Goal: Task Accomplishment & Management: Complete application form

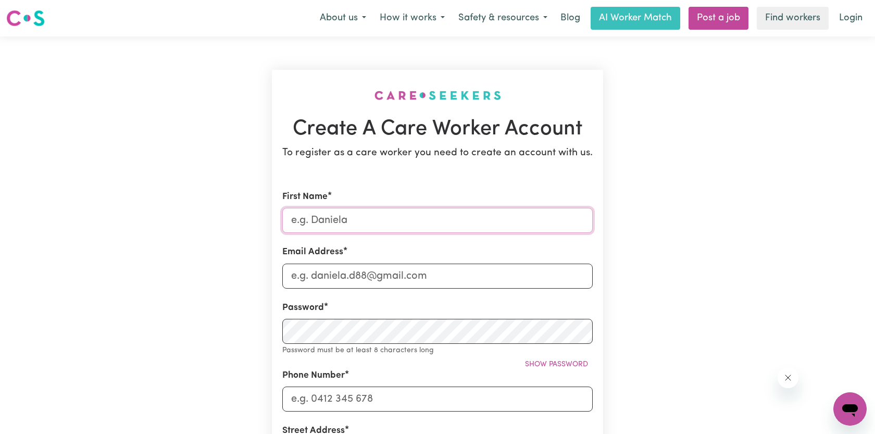
click at [408, 212] on input "First Name" at bounding box center [437, 220] width 310 height 25
type input "[PERSON_NAME]"
type input "[EMAIL_ADDRESS][DOMAIN_NAME]"
type input "0404779401"
click at [431, 19] on button "How it works" at bounding box center [412, 18] width 79 height 22
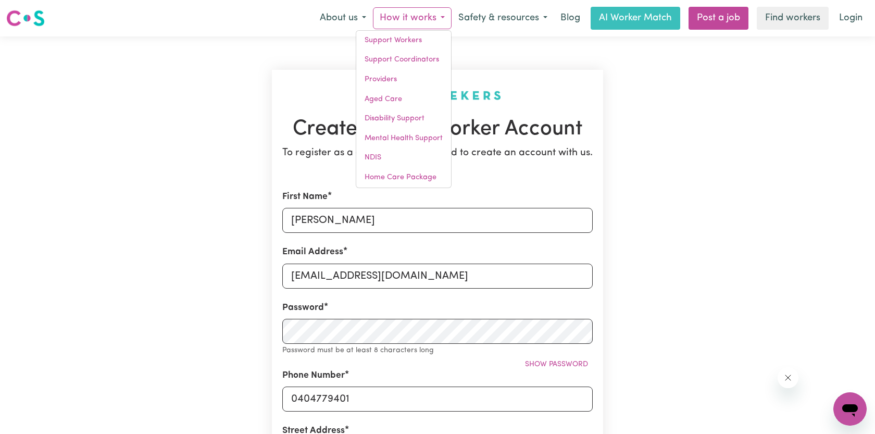
click at [637, 159] on div "Create A Care Worker Account To register as a care worker you need to create an…" at bounding box center [437, 416] width 687 height 760
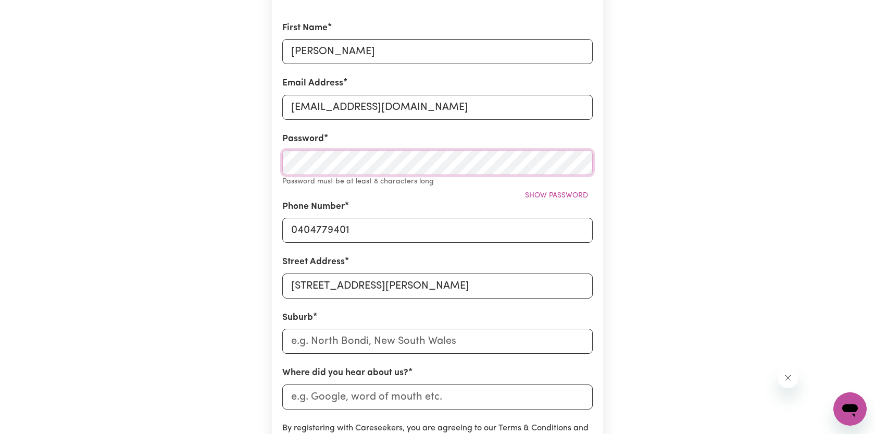
scroll to position [170, 0]
click at [401, 276] on input "[STREET_ADDRESS][PERSON_NAME]" at bounding box center [437, 284] width 310 height 25
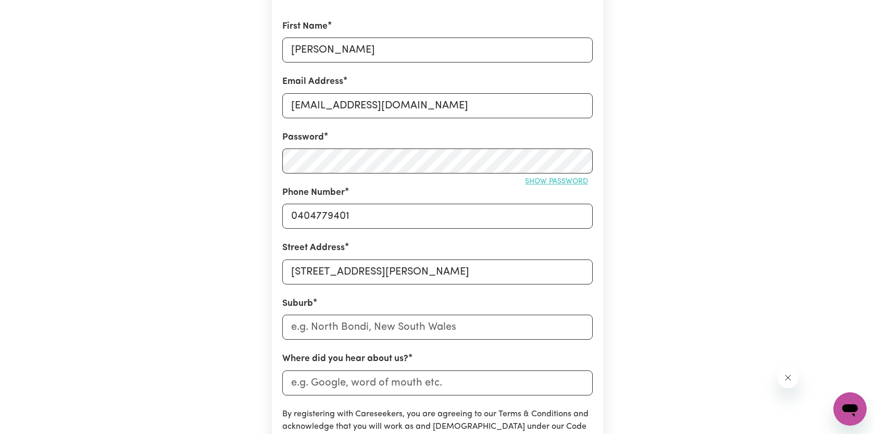
click at [579, 179] on span "Show password" at bounding box center [556, 182] width 63 height 8
click at [355, 325] on input "text" at bounding box center [437, 326] width 310 height 25
drag, startPoint x: 364, startPoint y: 271, endPoint x: 477, endPoint y: 264, distance: 113.7
click at [478, 264] on input "[STREET_ADDRESS][PERSON_NAME]" at bounding box center [437, 271] width 310 height 25
type input "[STREET_ADDRESS][PERSON_NAME]"
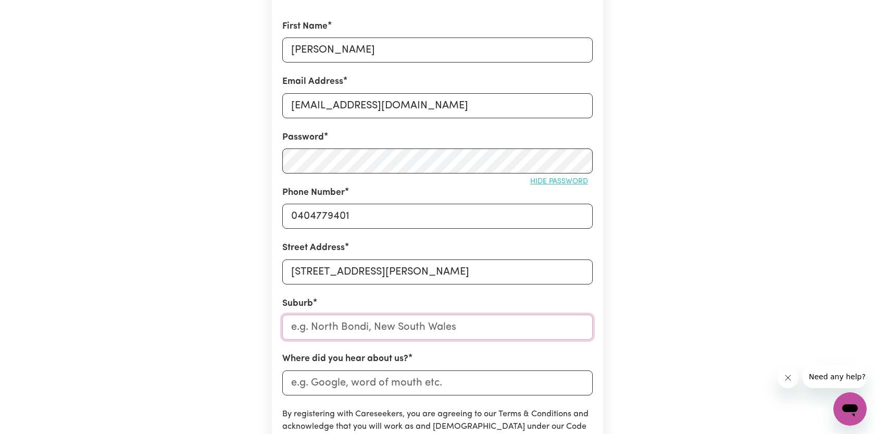
click at [485, 321] on input "text" at bounding box center [437, 326] width 310 height 25
paste input "Caulfield North"
click at [451, 323] on input "Caulfield North" at bounding box center [437, 326] width 310 height 25
click at [649, 304] on div "Create A Care Worker Account To register as a care worker you need to create an…" at bounding box center [437, 240] width 687 height 748
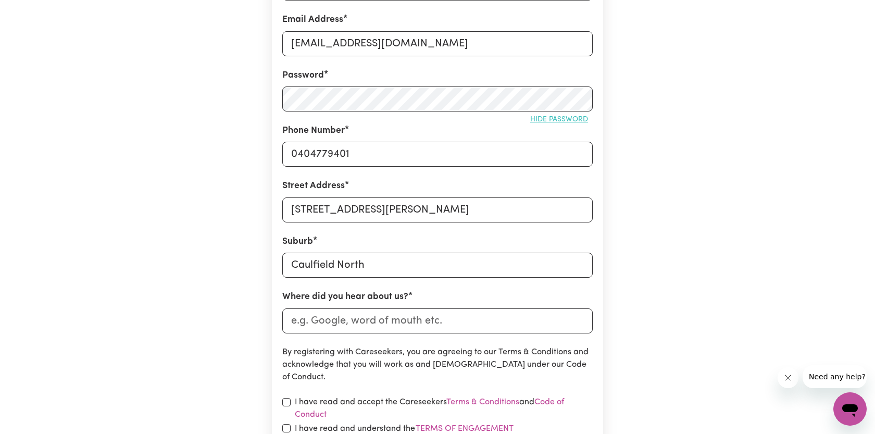
scroll to position [254, 0]
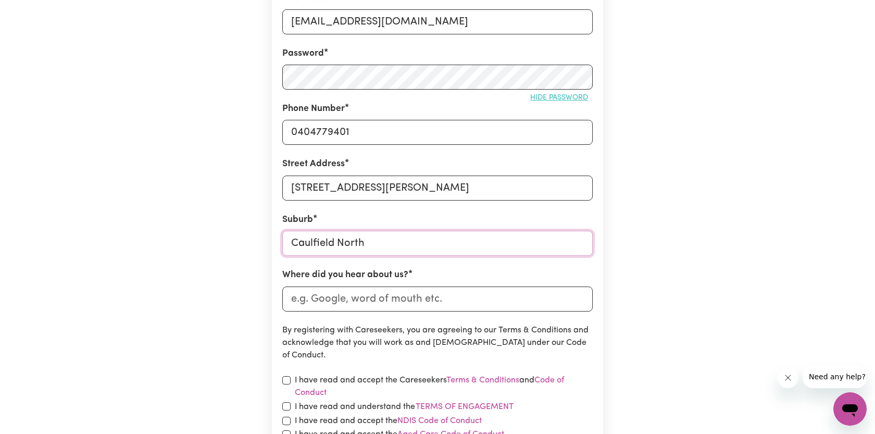
click at [449, 240] on input "Caulfield North" at bounding box center [437, 243] width 310 height 25
type input "Caulfield North"
click at [697, 222] on div "Create A Care Worker Account To register as a care worker you need to create an…" at bounding box center [437, 156] width 687 height 748
click at [414, 293] on input "Where did you hear about us?" at bounding box center [437, 298] width 310 height 25
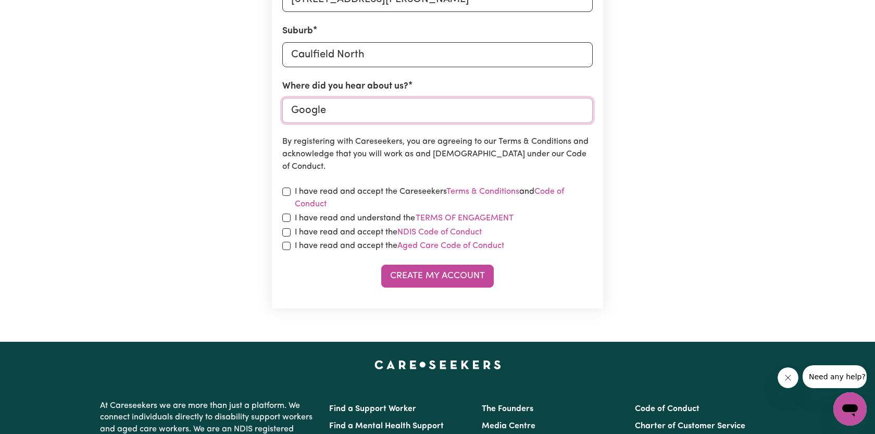
scroll to position [483, 0]
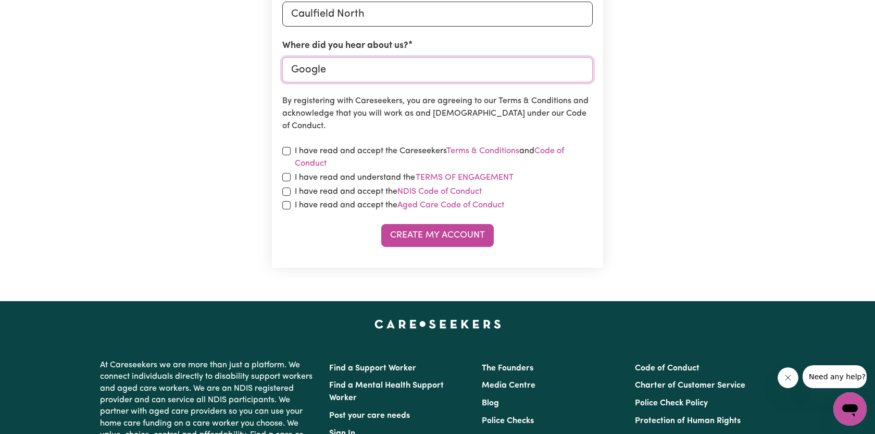
type input "Google"
click at [287, 152] on input "checkbox" at bounding box center [286, 151] width 8 height 8
checkbox input "true"
click at [286, 175] on input "checkbox" at bounding box center [286, 177] width 8 height 8
checkbox input "true"
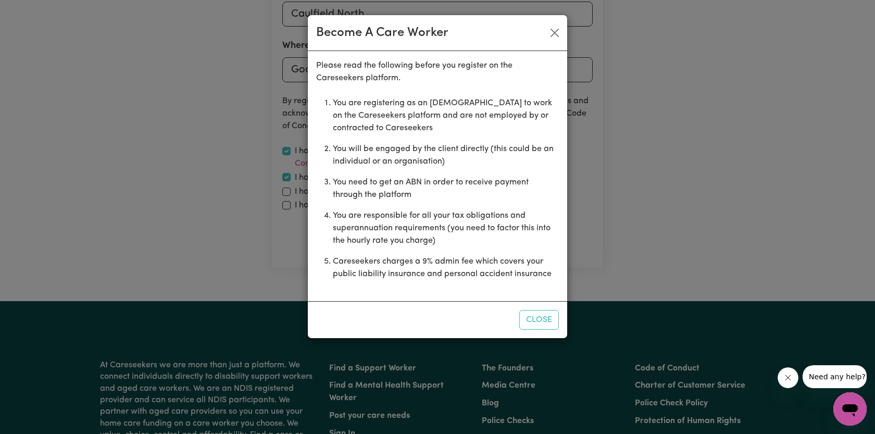
click at [475, 202] on li "You need to get an ABN in order to receive payment through the platform" at bounding box center [446, 188] width 226 height 33
click at [530, 319] on button "Close" at bounding box center [539, 320] width 40 height 20
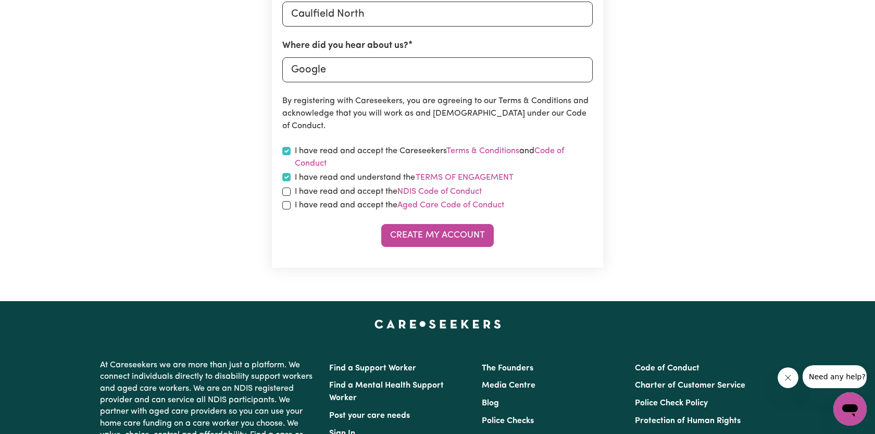
click at [310, 192] on label "I have read and accept the NDIS Code of Conduct" at bounding box center [388, 191] width 187 height 12
click at [311, 204] on label "I have read and accept the Aged Care Code of Conduct" at bounding box center [399, 205] width 209 height 12
click at [290, 194] on div "I have read and accept the NDIS Code of Conduct" at bounding box center [437, 191] width 310 height 12
click at [285, 194] on input "checkbox" at bounding box center [286, 191] width 8 height 8
checkbox input "true"
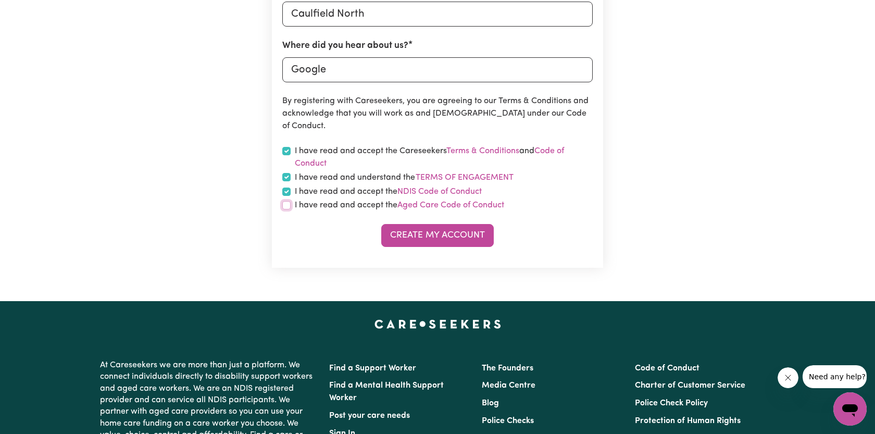
click at [285, 205] on input "checkbox" at bounding box center [286, 205] width 8 height 8
checkbox input "true"
click at [439, 233] on button "Create My Account" at bounding box center [437, 235] width 112 height 23
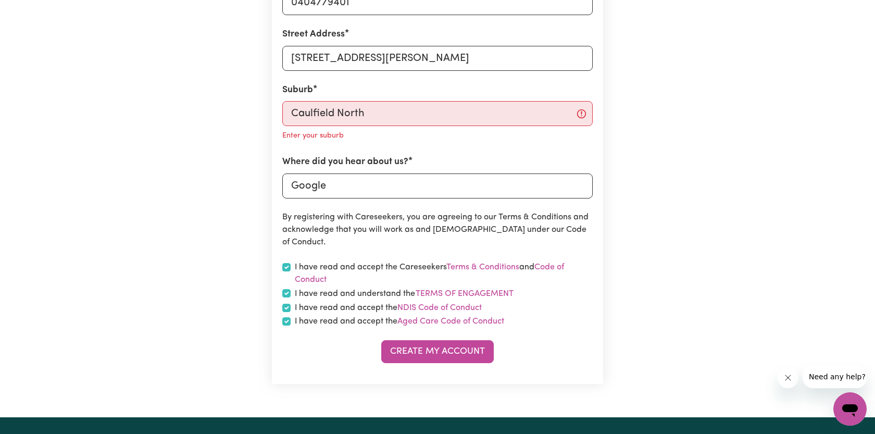
scroll to position [383, 0]
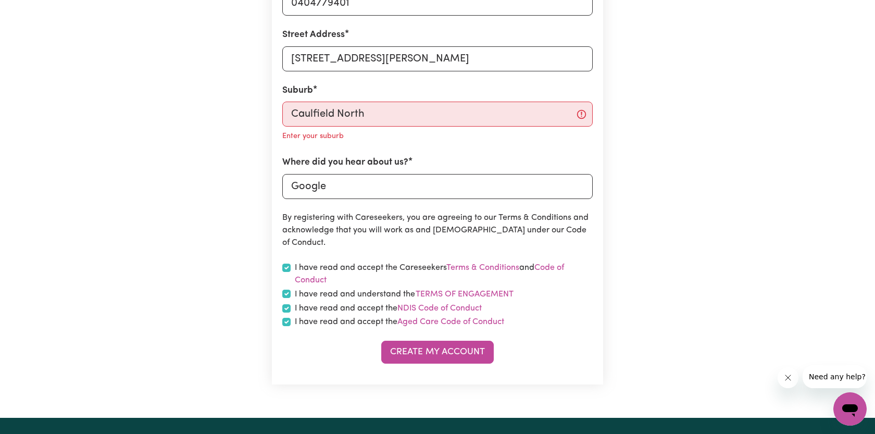
click at [405, 127] on div "Enter your suburb" at bounding box center [437, 135] width 310 height 17
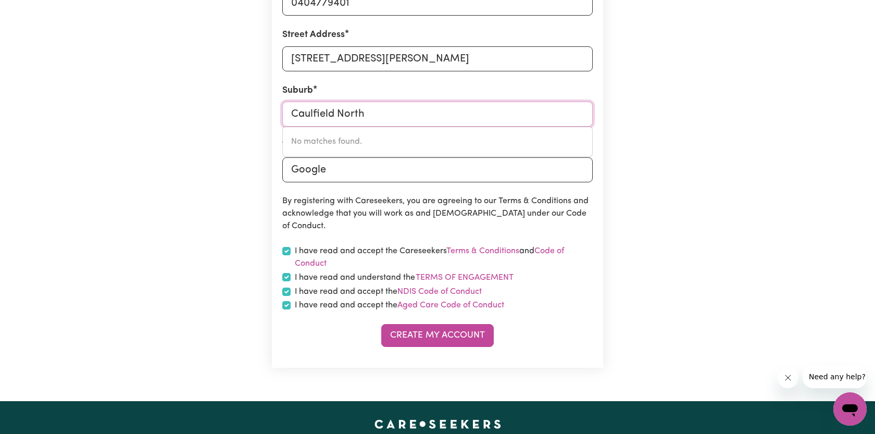
drag, startPoint x: 416, startPoint y: 109, endPoint x: 206, endPoint y: 109, distance: 210.3
click at [206, 109] on div "Create A Care Worker Account To register as a care worker you need to create an…" at bounding box center [437, 27] width 687 height 748
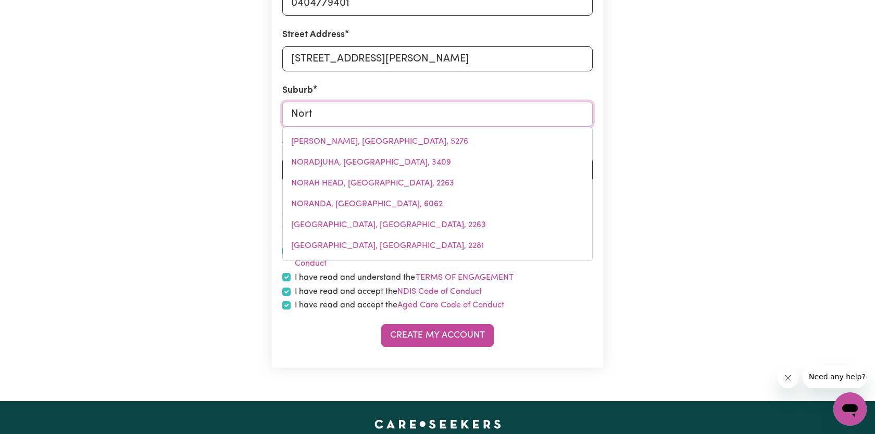
type input "North"
type input "[GEOGRAPHIC_DATA], [GEOGRAPHIC_DATA], 5006"
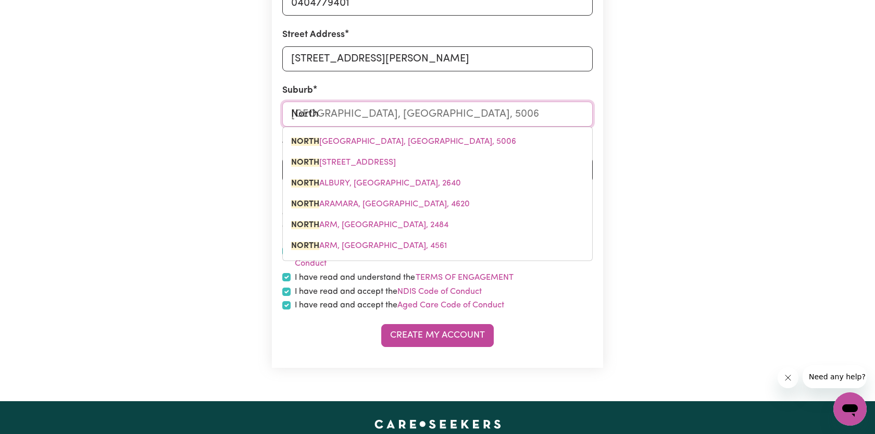
type input "North c"
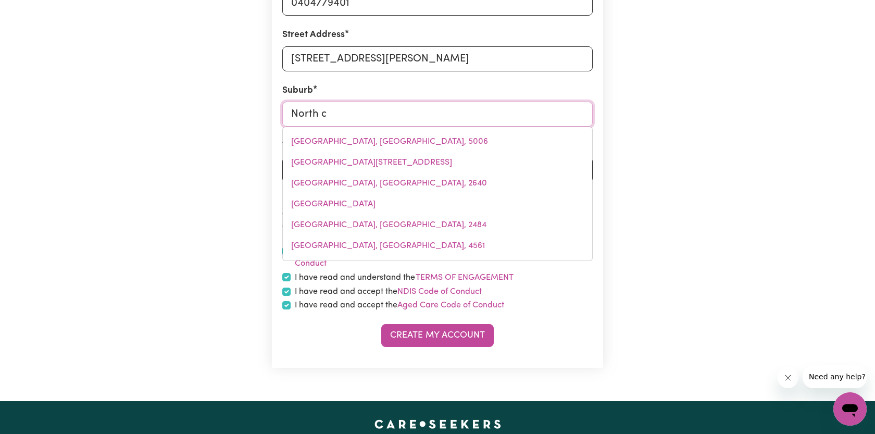
type input "North cAIRNS, [GEOGRAPHIC_DATA], 4870"
type input "North ca"
type input "[GEOGRAPHIC_DATA], [GEOGRAPHIC_DATA], 4870"
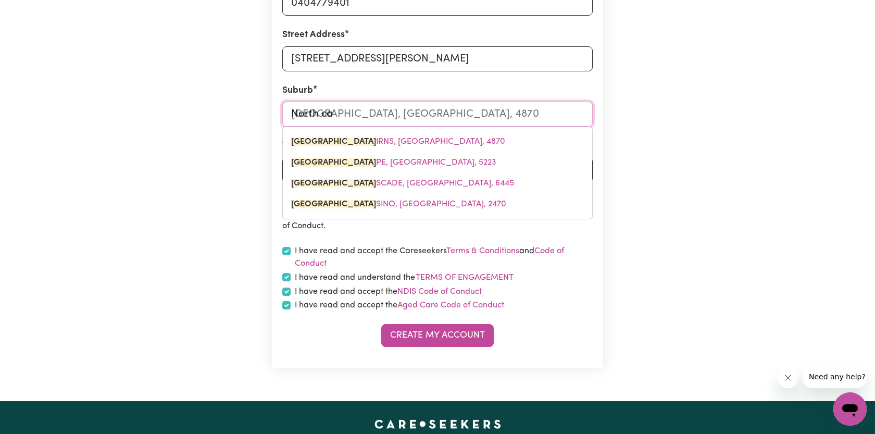
type input "North cau"
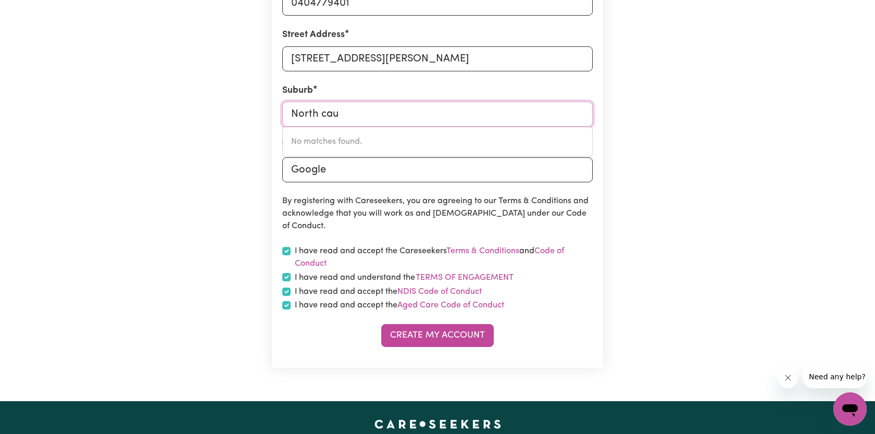
drag, startPoint x: 356, startPoint y: 115, endPoint x: 223, endPoint y: 111, distance: 132.3
click at [223, 111] on div "Create A Care Worker Account To register as a care worker you need to create an…" at bounding box center [437, 27] width 687 height 748
type input "cau"
type input "[PERSON_NAME][GEOGRAPHIC_DATA], 3162"
type input "[MEDICAL_DATA]"
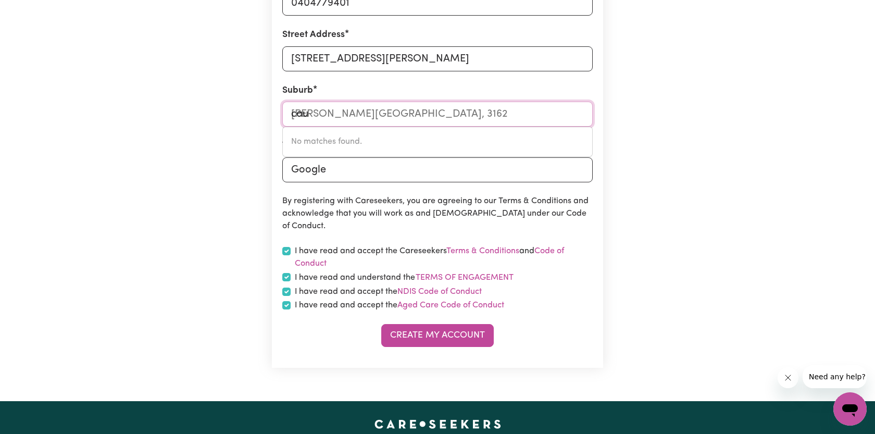
type input "[PERSON_NAME][GEOGRAPHIC_DATA], 3162"
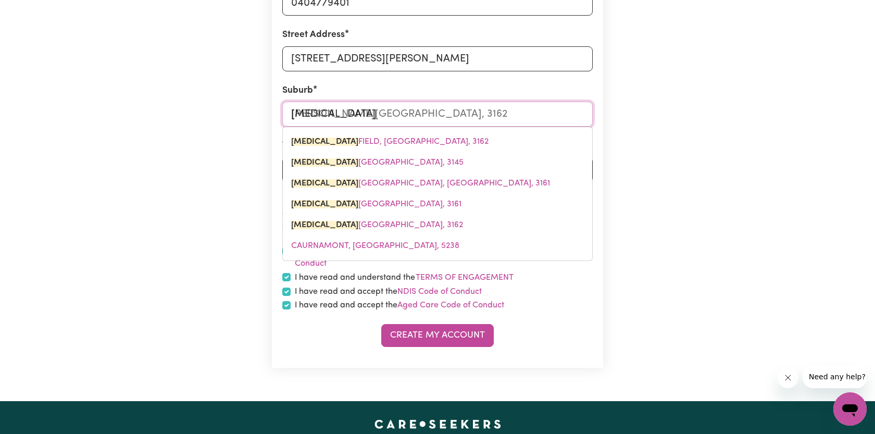
type input "caulf"
type input "[PERSON_NAME][GEOGRAPHIC_DATA], 3162"
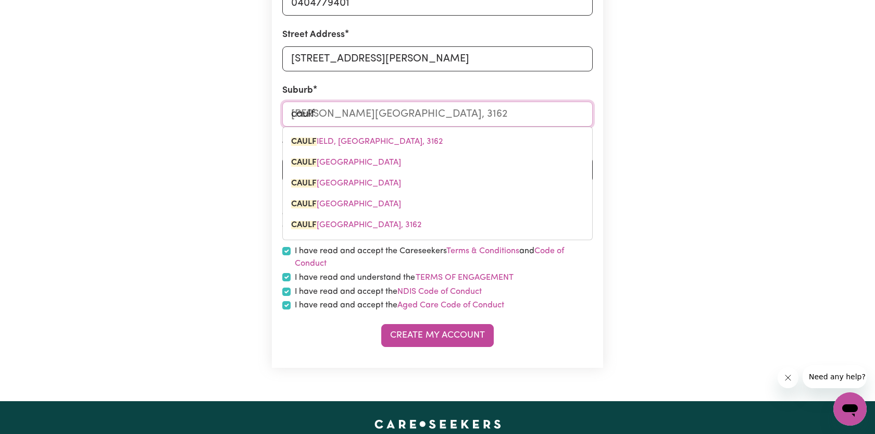
type input "caulfi"
type input "[PERSON_NAME][GEOGRAPHIC_DATA], 3162"
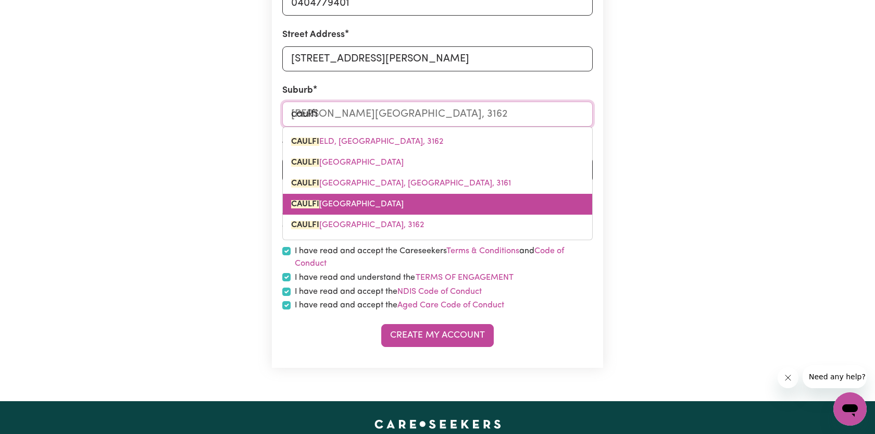
click at [323, 196] on link "CAULFI ELD NORTH, [GEOGRAPHIC_DATA], 3161" at bounding box center [437, 204] width 309 height 21
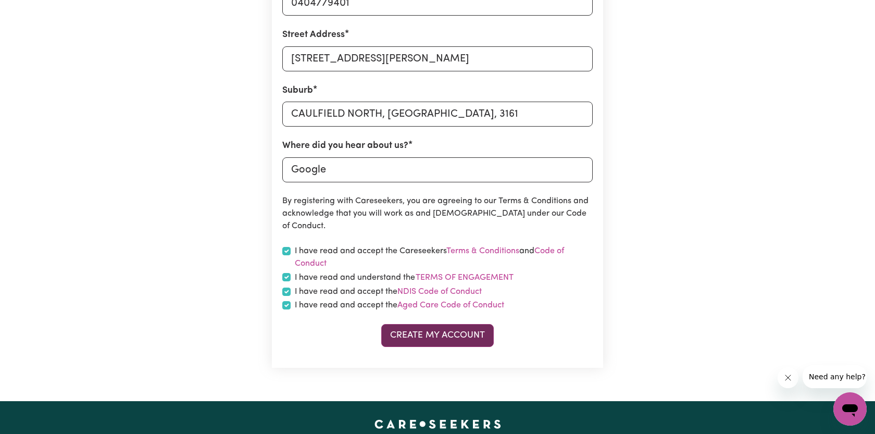
click at [442, 334] on button "Create My Account" at bounding box center [437, 335] width 112 height 23
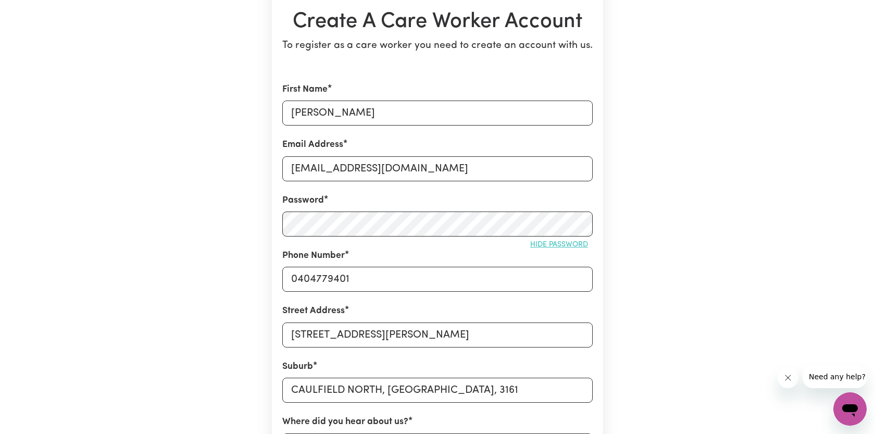
scroll to position [0, 0]
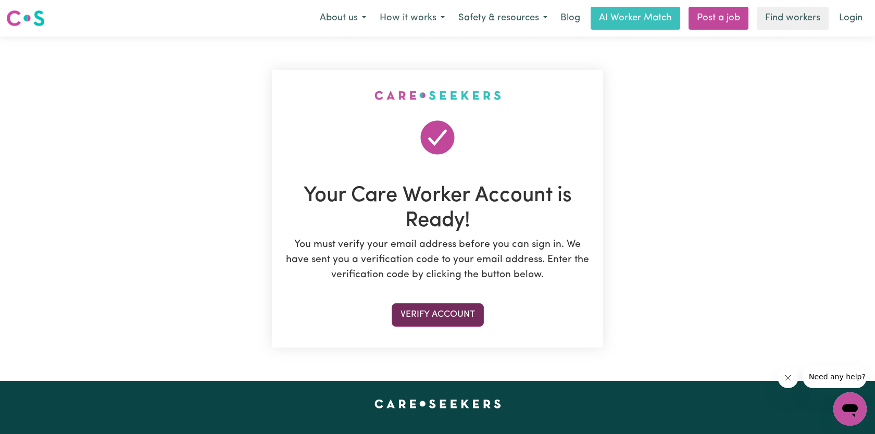
click at [459, 314] on button "Verify Account" at bounding box center [437, 314] width 92 height 23
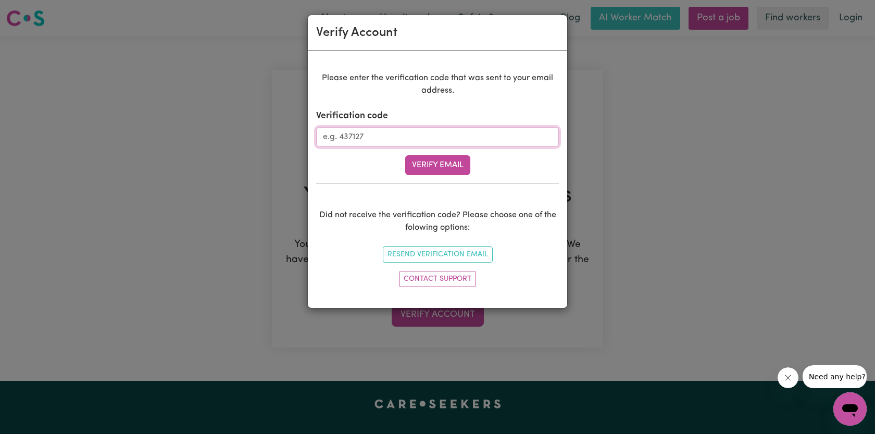
click at [435, 144] on input "Verification code" at bounding box center [437, 137] width 243 height 20
click at [490, 83] on p "Please enter the verification code that was sent to your email address." at bounding box center [437, 84] width 243 height 25
click at [438, 137] on input "Verification code" at bounding box center [437, 137] width 243 height 20
paste input "468503"
type input "468503"
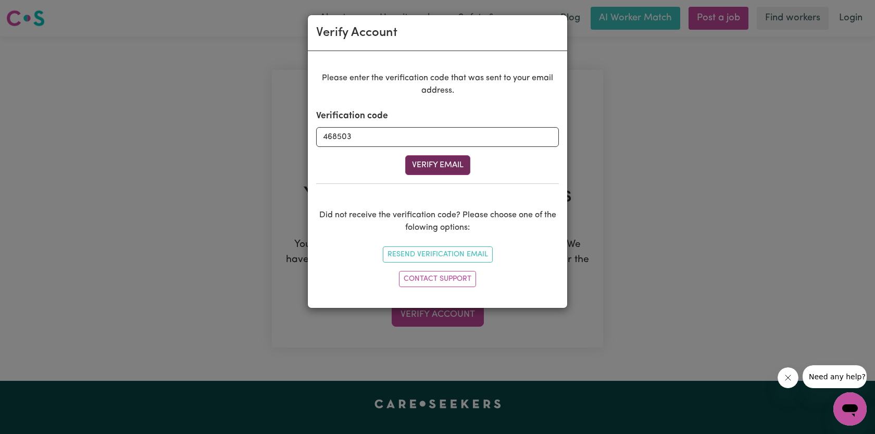
click at [432, 166] on button "Verify Email" at bounding box center [437, 165] width 65 height 20
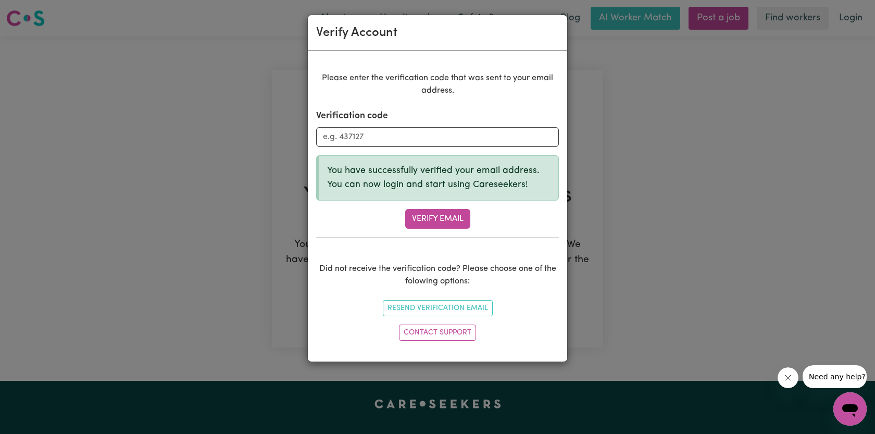
click at [604, 240] on div "Verify Account Please enter the verification code that was sent to your email a…" at bounding box center [437, 217] width 875 height 434
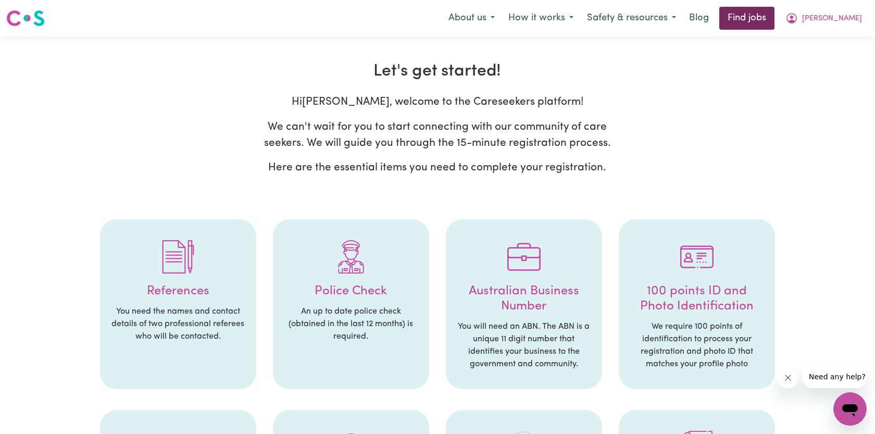
click at [762, 23] on link "Find jobs" at bounding box center [746, 18] width 55 height 23
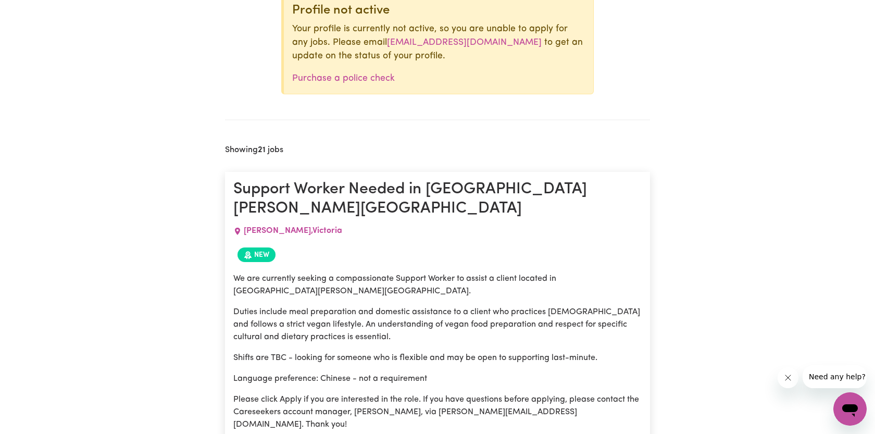
scroll to position [491, 0]
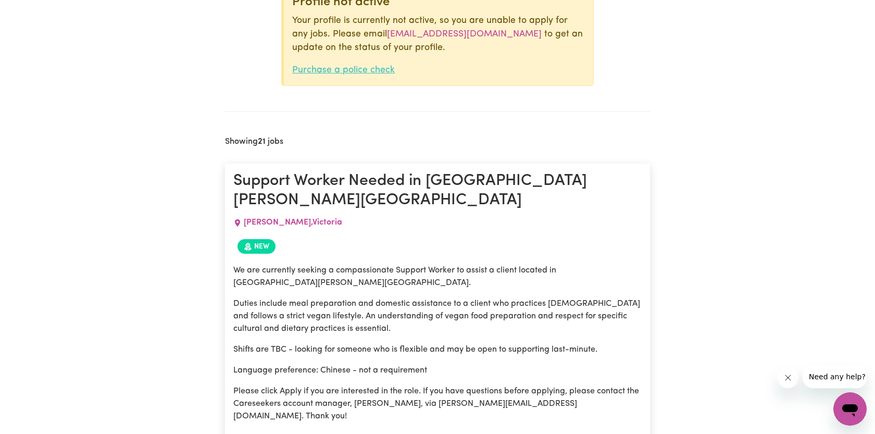
click at [360, 67] on link "Purchase a police check" at bounding box center [343, 70] width 103 height 9
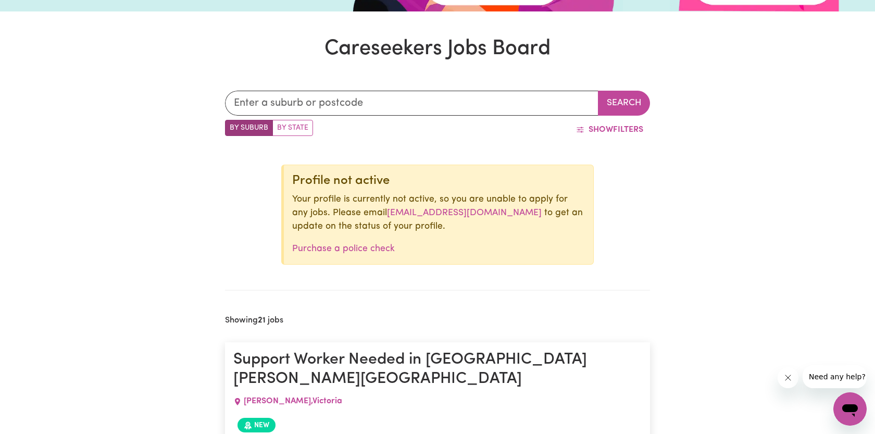
scroll to position [321, 0]
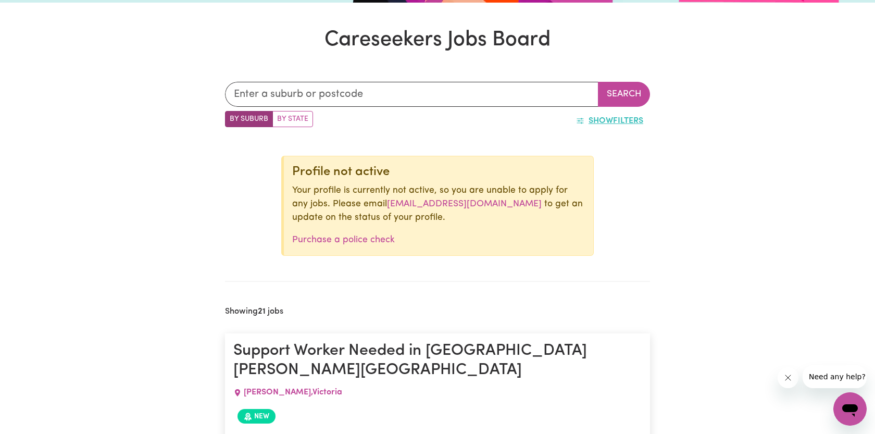
click at [602, 118] on span "Show" at bounding box center [600, 121] width 24 height 8
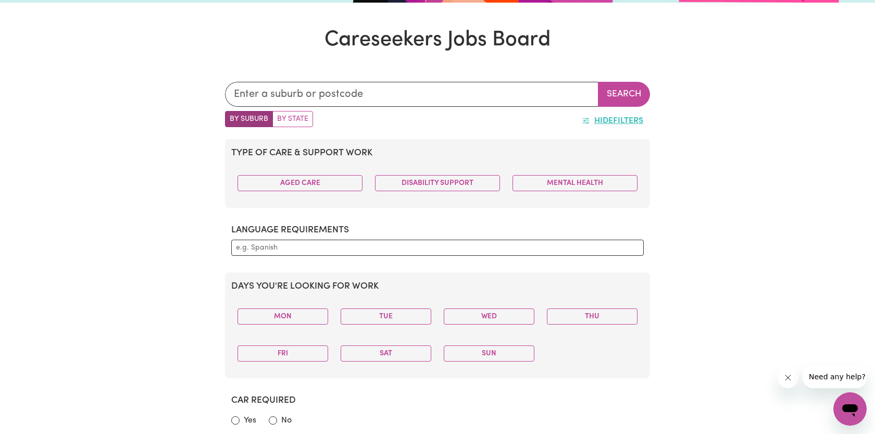
click at [602, 119] on span "Hide" at bounding box center [603, 121] width 19 height 8
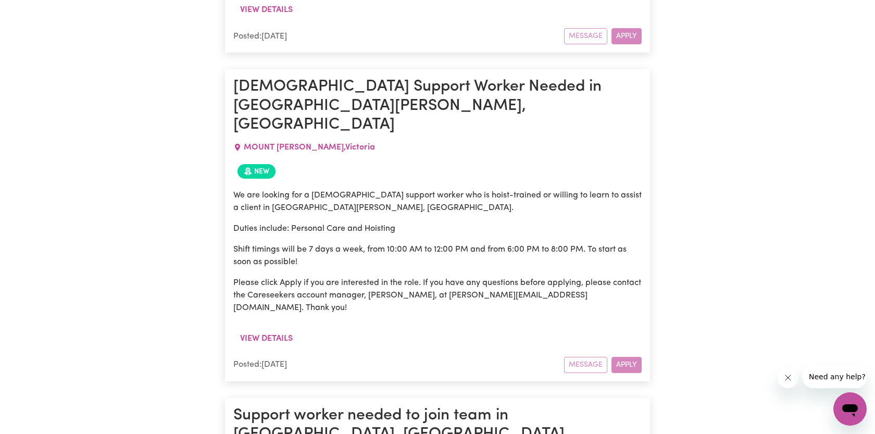
scroll to position [2597, 0]
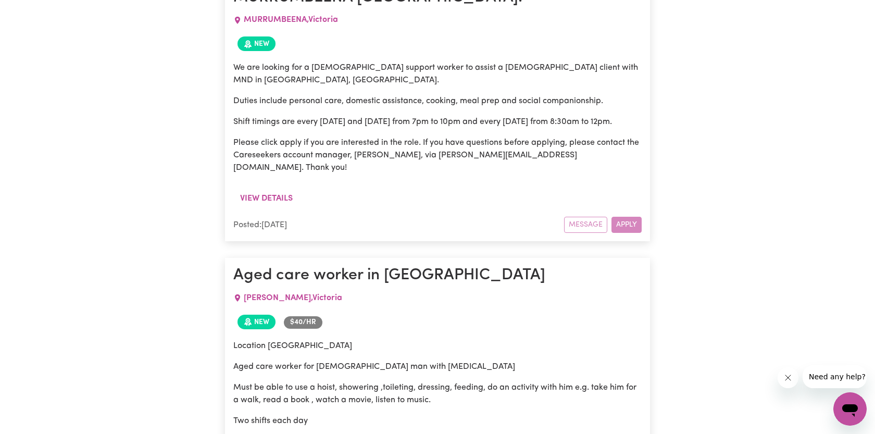
scroll to position [4616, 0]
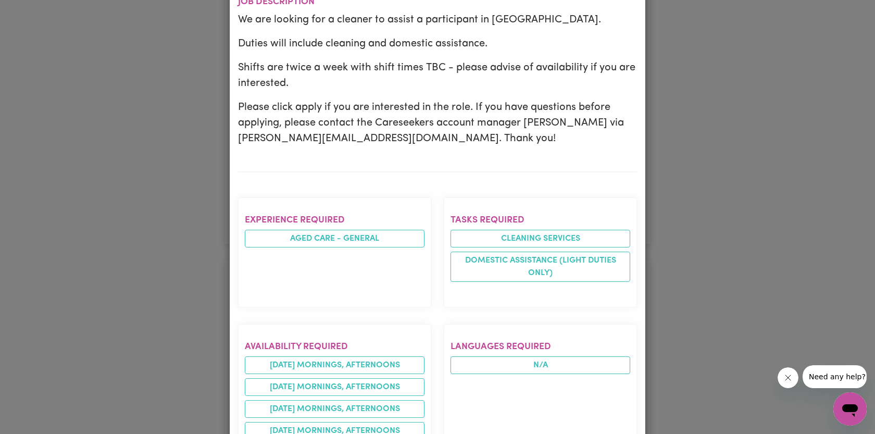
scroll to position [247, 0]
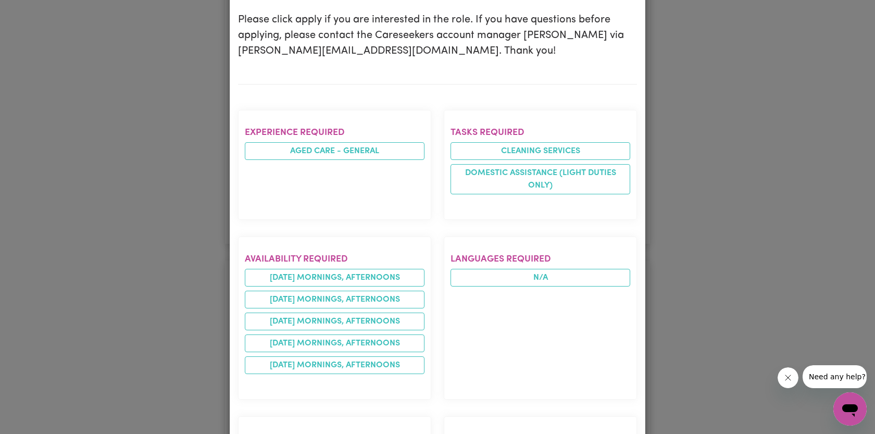
click at [735, 204] on div "Job Details Cleaner in [GEOGRAPHIC_DATA] [GEOGRAPHIC_DATA] , [GEOGRAPHIC_DATA] …" at bounding box center [437, 217] width 875 height 434
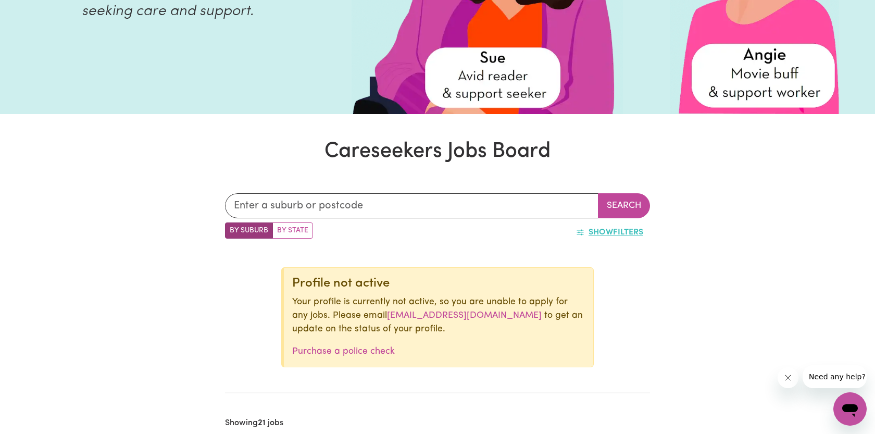
scroll to position [0, 0]
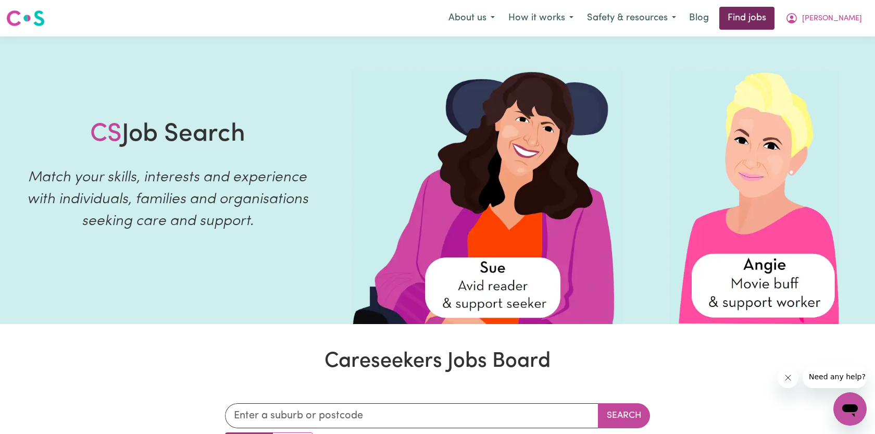
click at [774, 17] on link "Find jobs" at bounding box center [746, 18] width 55 height 23
click at [576, 24] on button "How it works" at bounding box center [540, 18] width 79 height 22
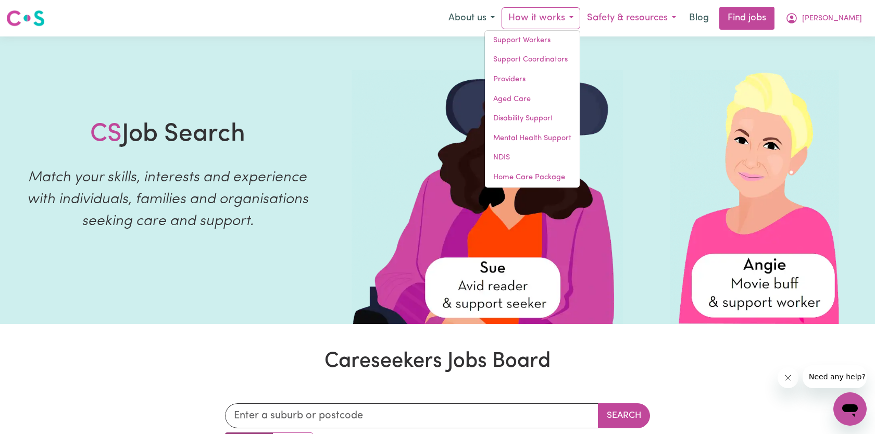
click at [653, 23] on button "Safety & resources" at bounding box center [631, 18] width 103 height 22
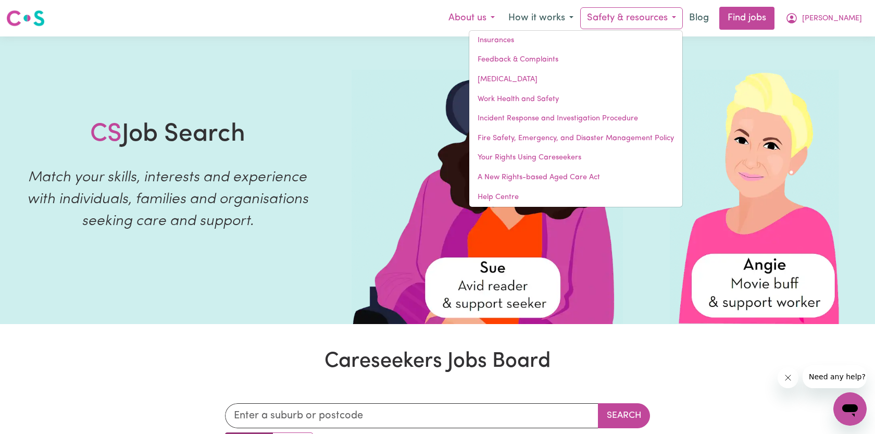
click at [501, 16] on button "About us" at bounding box center [471, 18] width 60 height 22
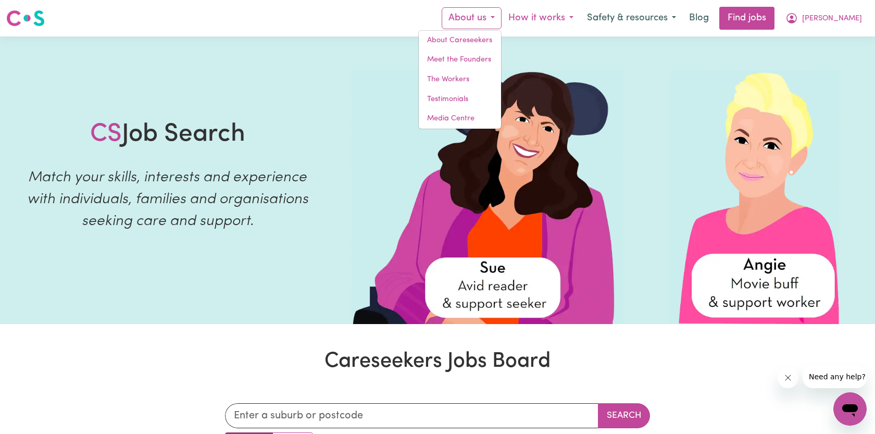
click at [567, 19] on button "How it works" at bounding box center [540, 18] width 79 height 22
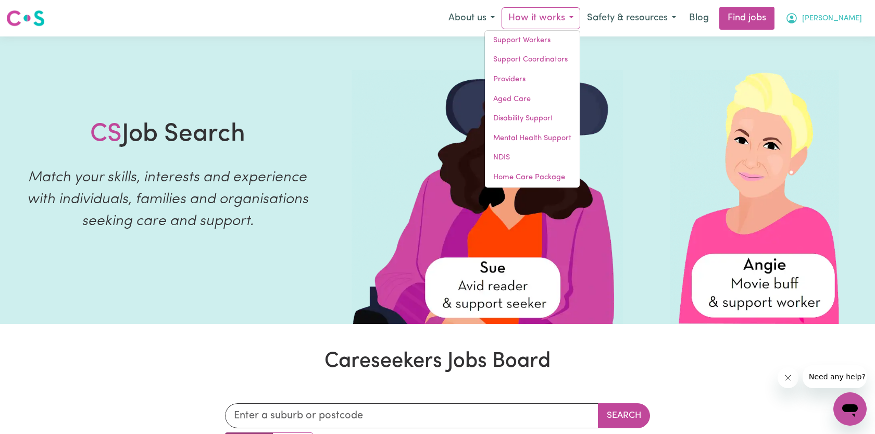
click at [828, 21] on button "[PERSON_NAME]" at bounding box center [823, 18] width 90 height 22
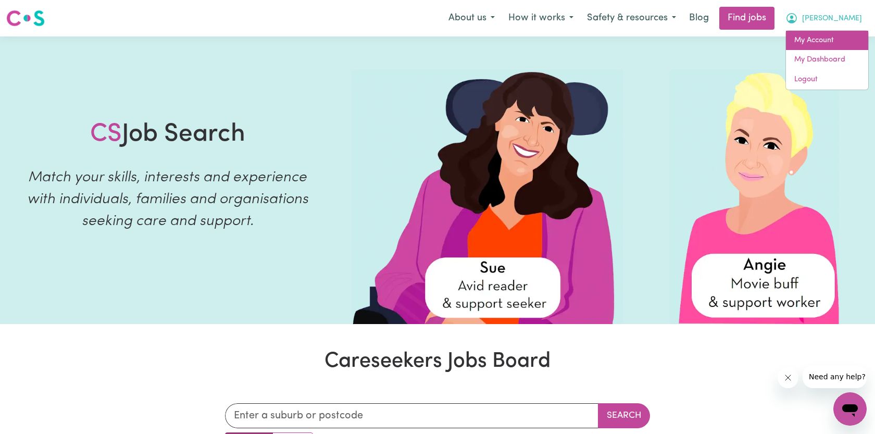
click at [823, 43] on link "My Account" at bounding box center [827, 41] width 82 height 20
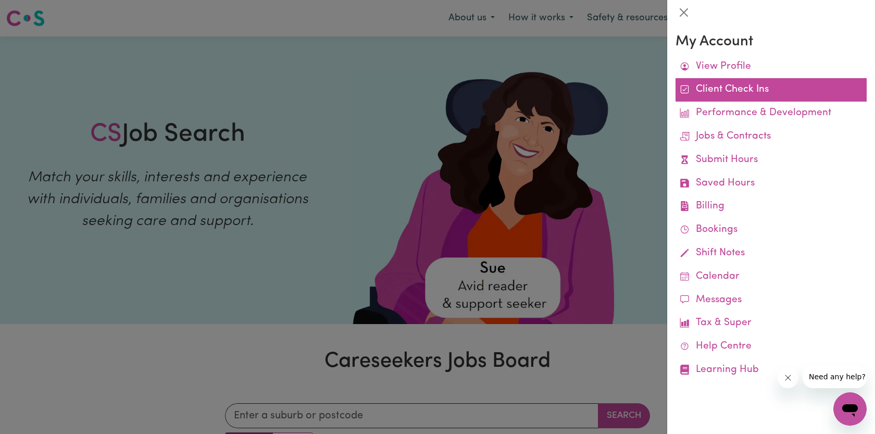
click at [738, 87] on link "Client Check Ins" at bounding box center [770, 89] width 191 height 23
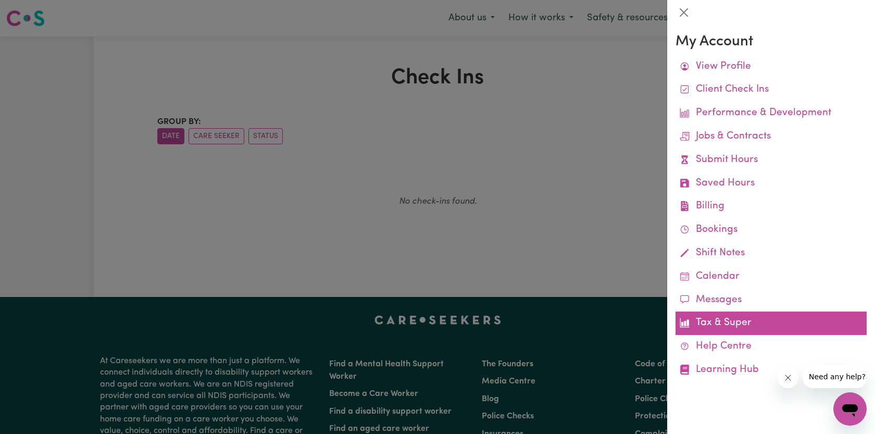
click at [725, 328] on link "Tax & Super" at bounding box center [770, 322] width 191 height 23
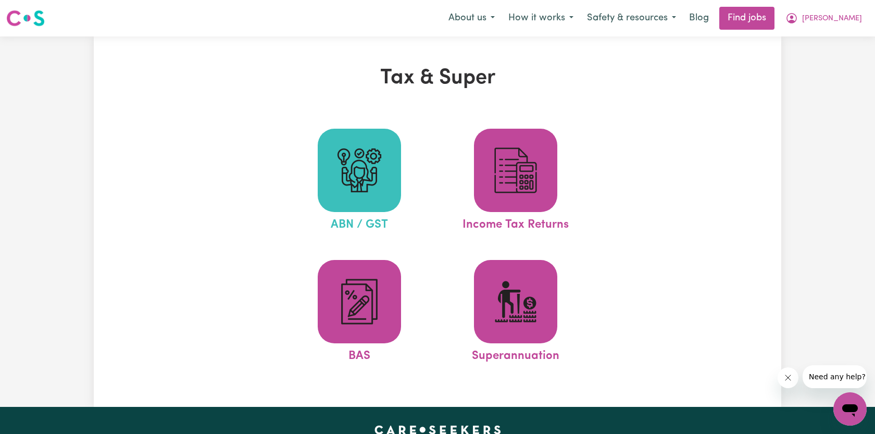
click at [357, 175] on img at bounding box center [359, 170] width 50 height 50
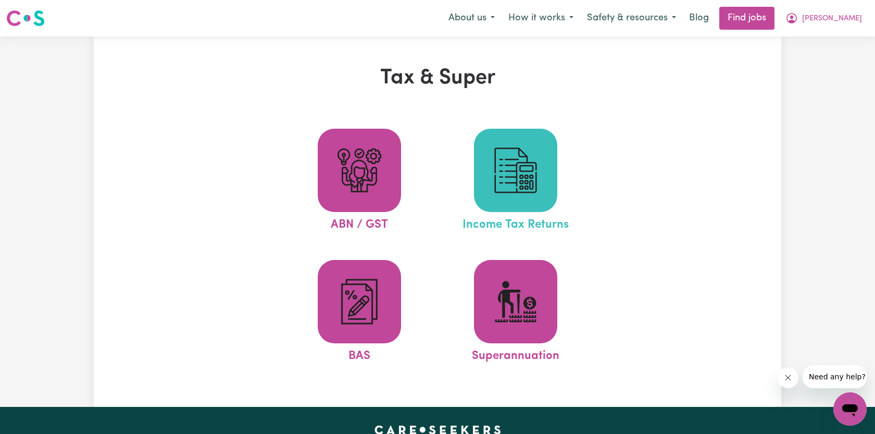
click at [539, 162] on img at bounding box center [515, 170] width 50 height 50
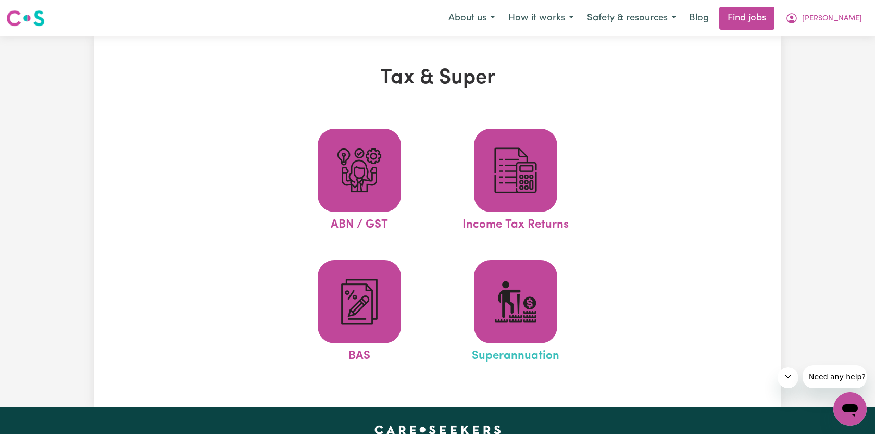
click at [557, 268] on link "Superannuation" at bounding box center [515, 312] width 150 height 105
click at [667, 17] on button "Safety & resources" at bounding box center [631, 18] width 103 height 22
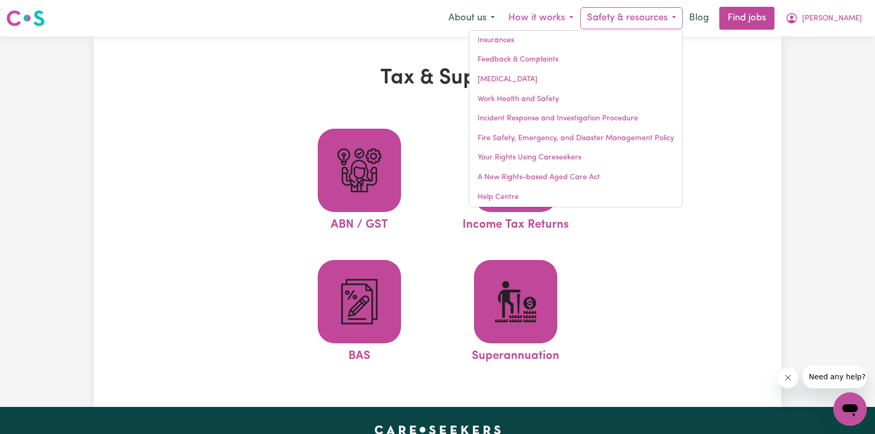
click at [580, 12] on button "How it works" at bounding box center [540, 18] width 79 height 22
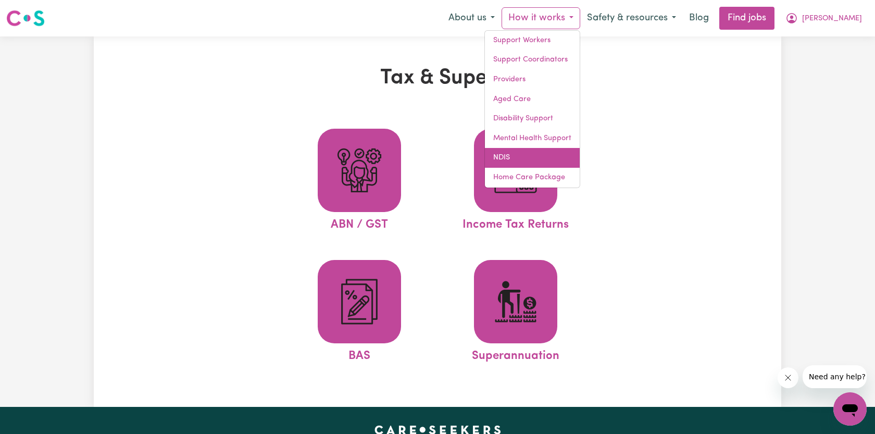
click at [541, 159] on link "NDIS" at bounding box center [532, 158] width 95 height 20
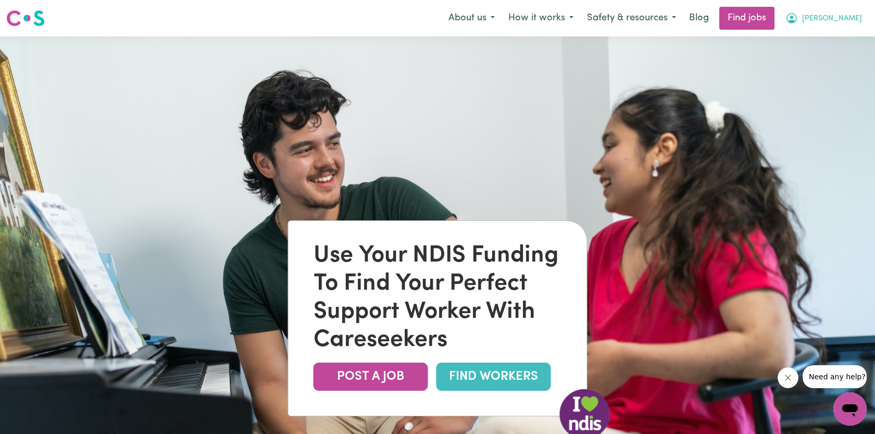
click at [798, 22] on icon "My Account" at bounding box center [791, 18] width 12 height 12
click at [831, 61] on link "My Dashboard" at bounding box center [827, 60] width 82 height 20
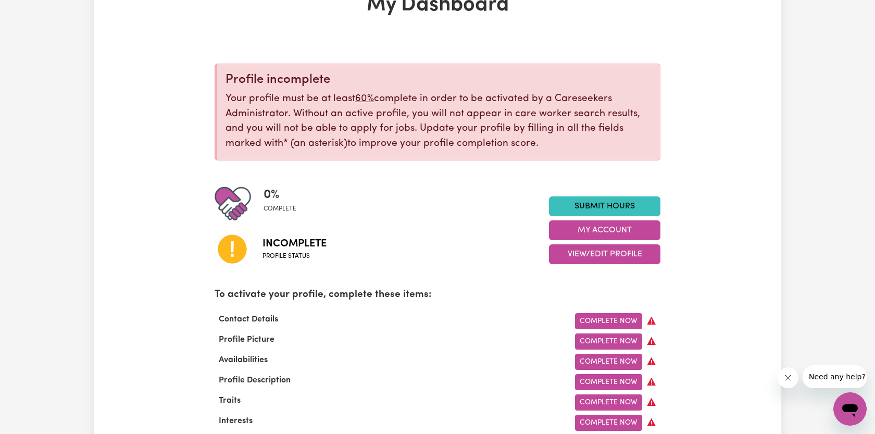
scroll to position [98, 0]
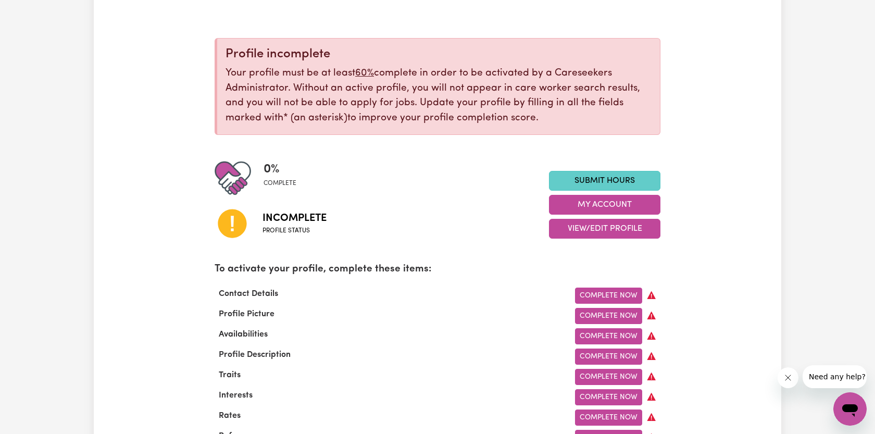
click at [619, 182] on link "Submit Hours" at bounding box center [604, 181] width 111 height 20
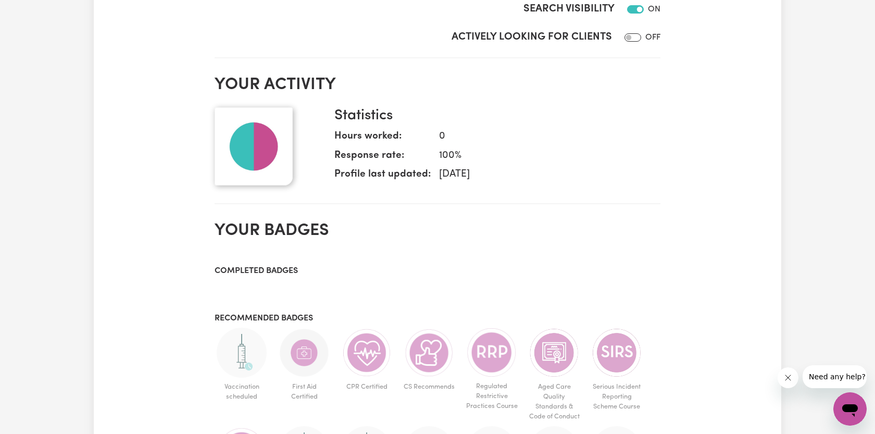
scroll to position [891, 0]
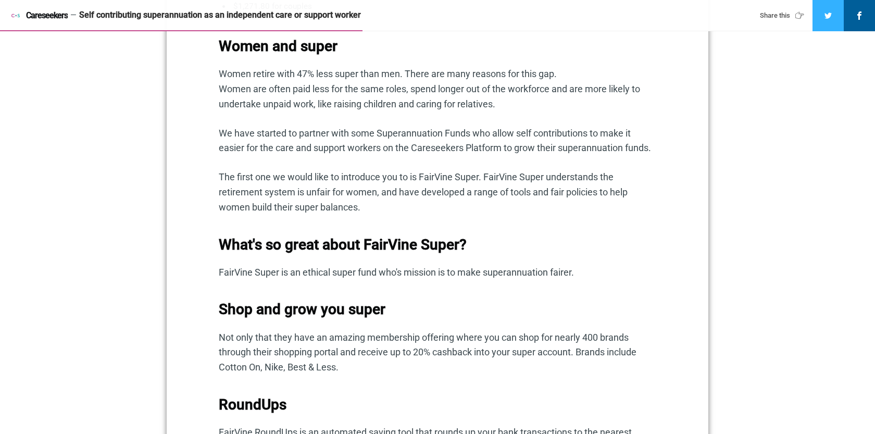
scroll to position [859, 0]
